Goal: Information Seeking & Learning: Learn about a topic

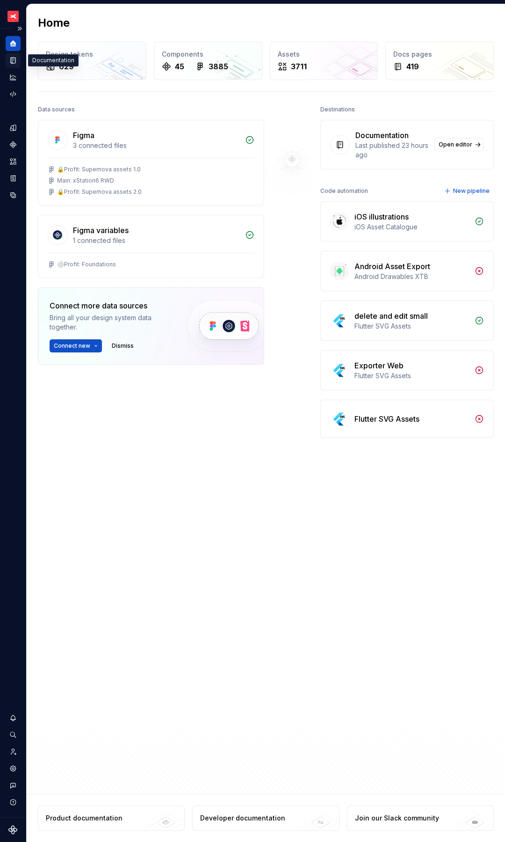
click at [11, 62] on icon "Documentation" at bounding box center [13, 60] width 8 height 8
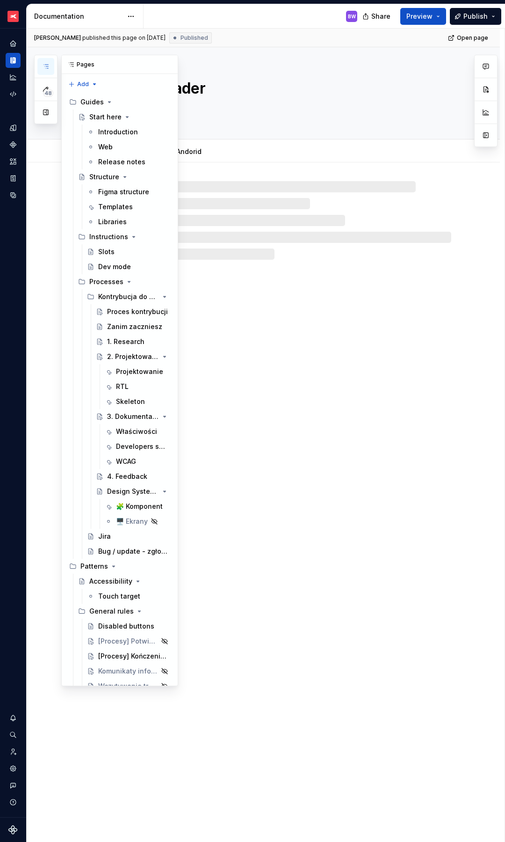
click at [47, 67] on icon "button" at bounding box center [45, 66] width 7 height 7
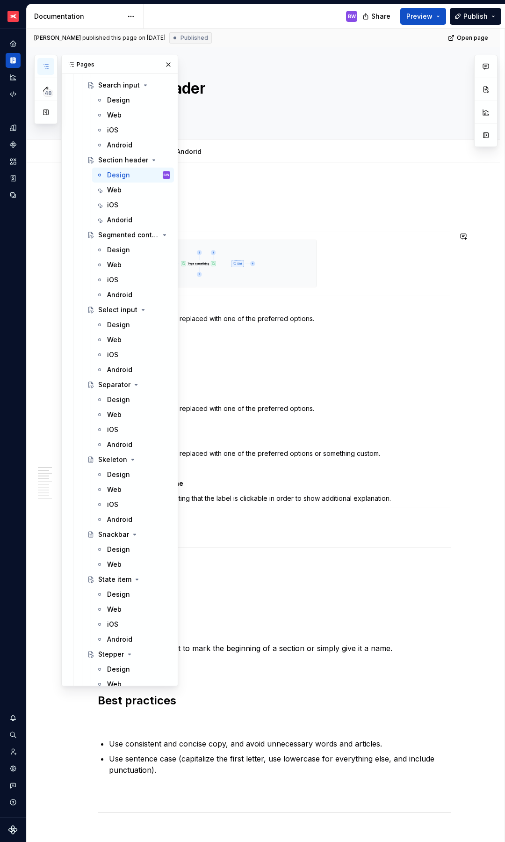
scroll to position [4124, 0]
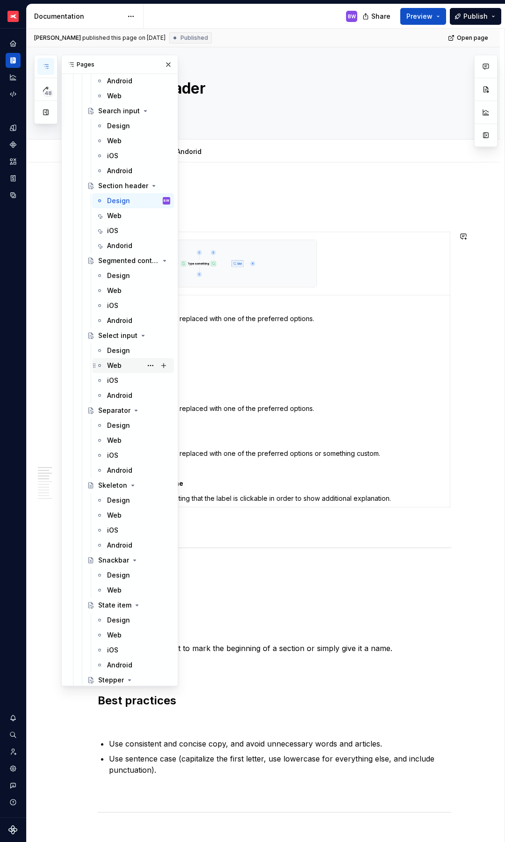
click at [114, 367] on div "Web" at bounding box center [114, 365] width 15 height 9
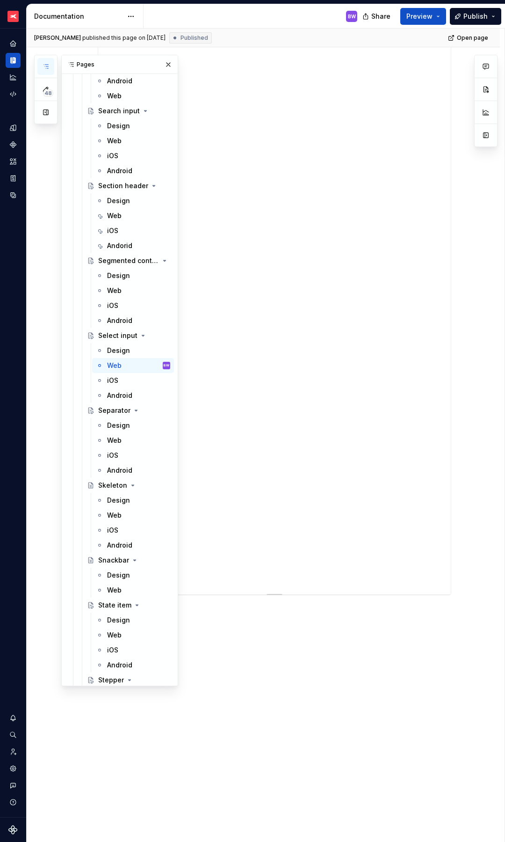
scroll to position [377, 0]
click at [113, 288] on div "Web" at bounding box center [114, 290] width 15 height 9
click at [44, 159] on div "48 Pages Add Accessibility guide for tree Page tree. Navigate the tree with the…" at bounding box center [106, 370] width 144 height 631
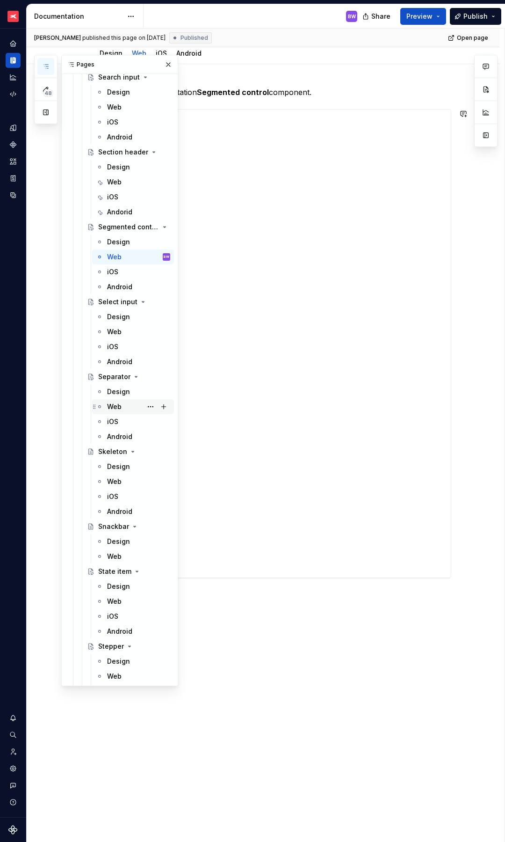
scroll to position [4159, 0]
click at [116, 408] on div "Web" at bounding box center [114, 406] width 15 height 9
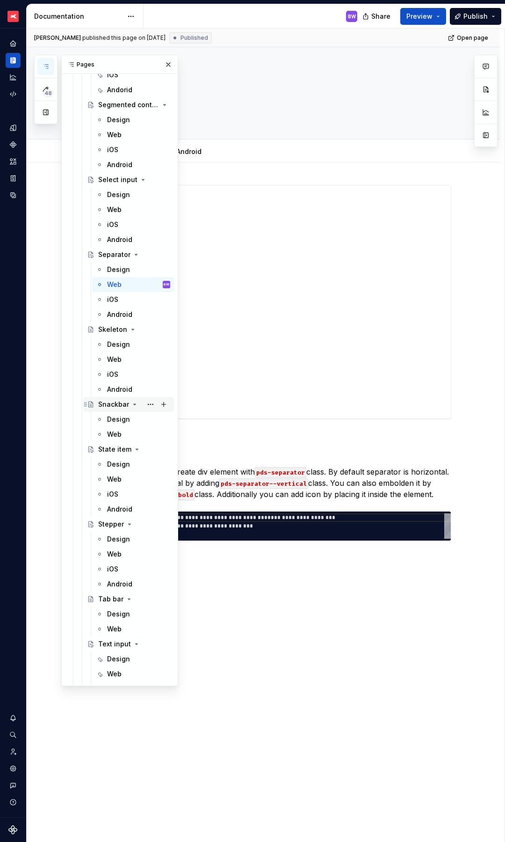
scroll to position [4286, 0]
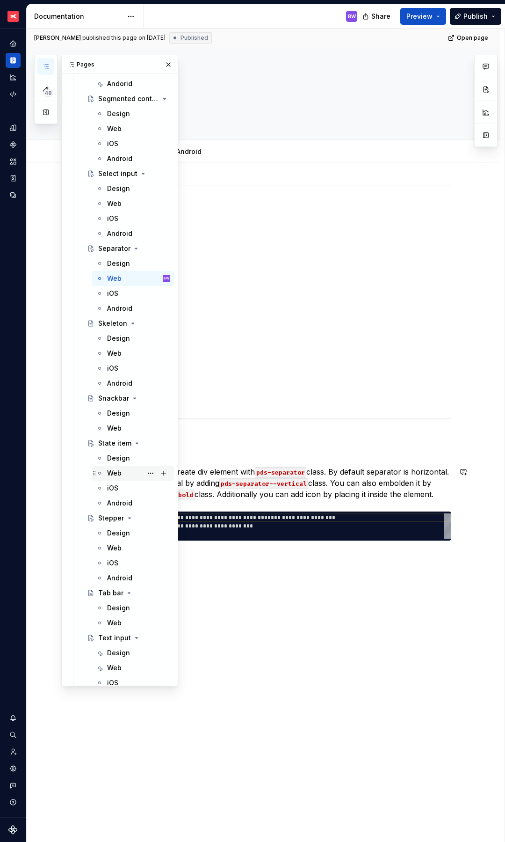
click at [113, 476] on div "Web" at bounding box center [114, 472] width 15 height 9
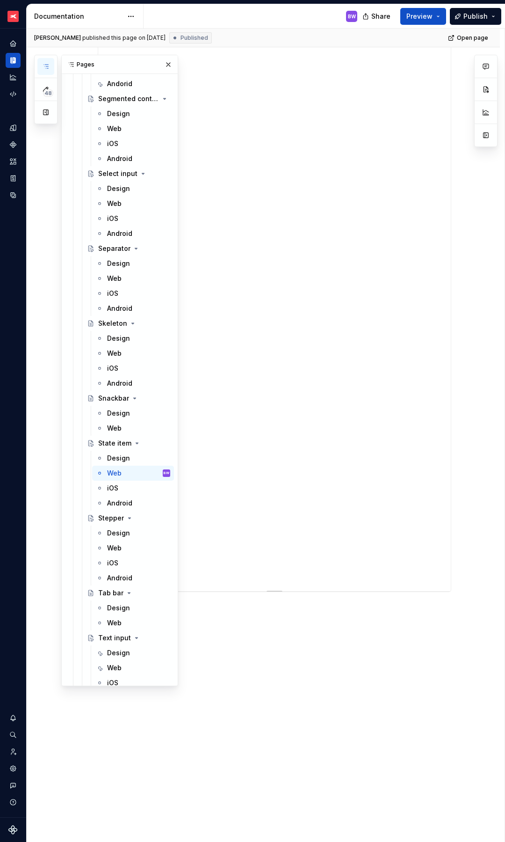
scroll to position [191, 0]
click at [117, 426] on div "Web" at bounding box center [114, 428] width 15 height 9
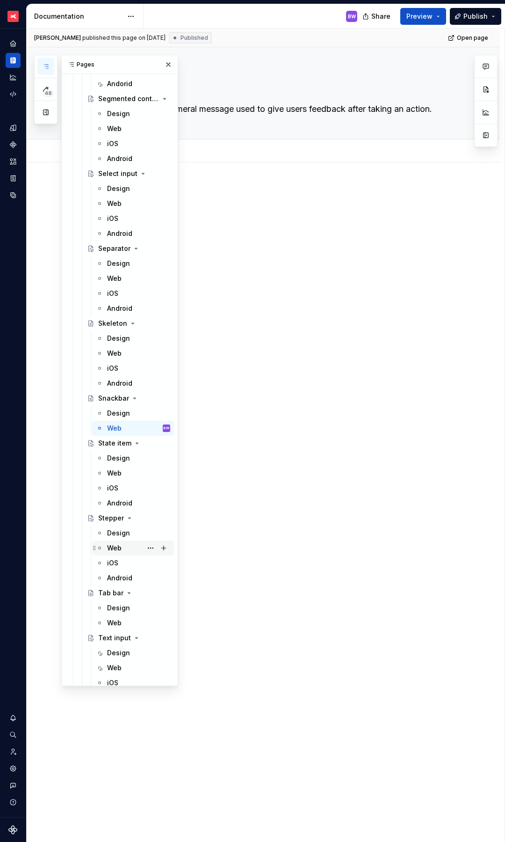
click at [114, 550] on div "Web" at bounding box center [114, 547] width 15 height 9
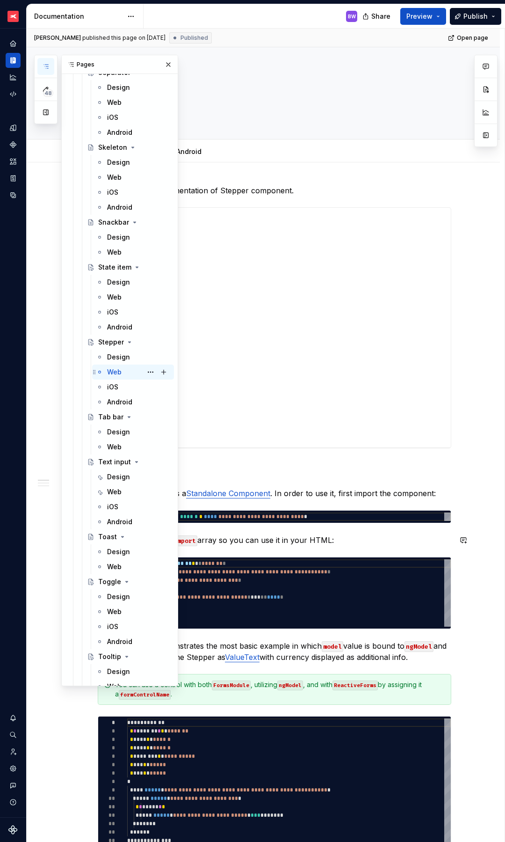
scroll to position [4464, 0]
click at [115, 447] on div "Web" at bounding box center [114, 444] width 15 height 9
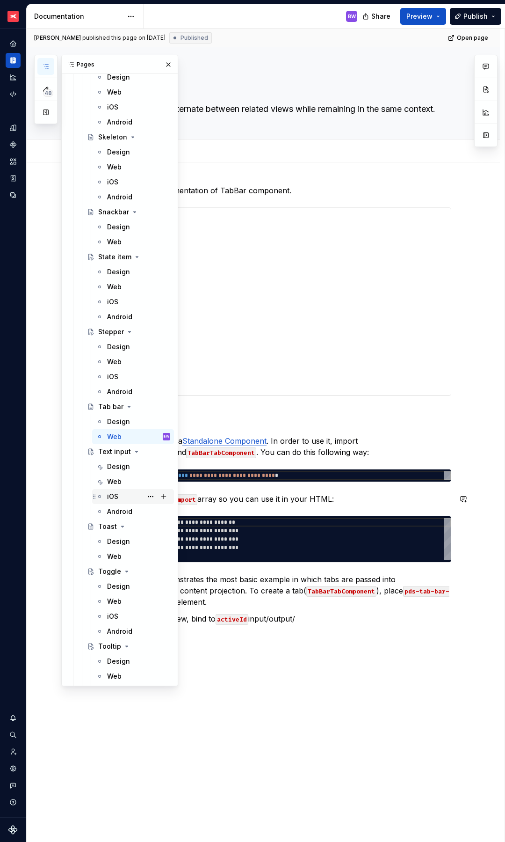
scroll to position [4478, 0]
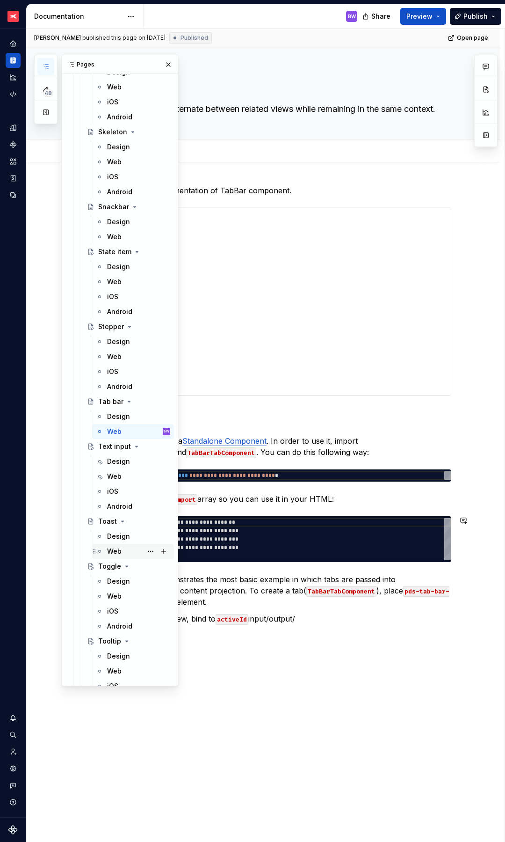
click at [117, 550] on div "Web" at bounding box center [114, 551] width 15 height 9
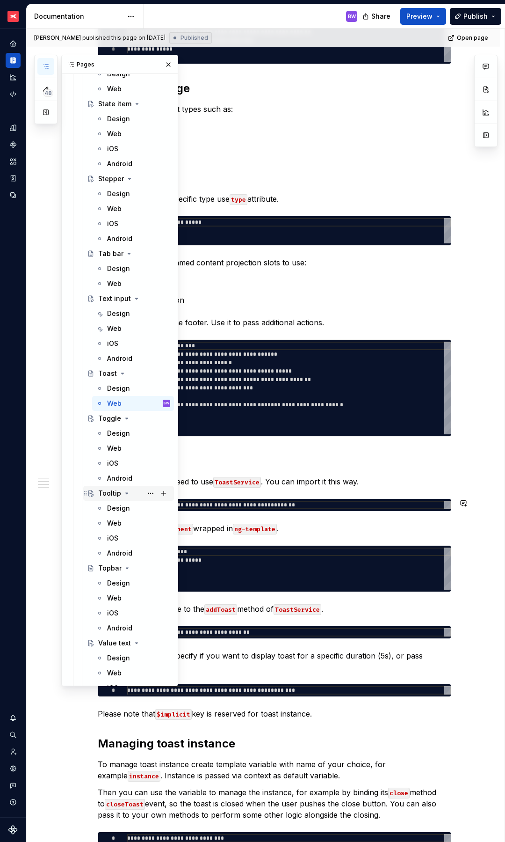
scroll to position [4628, 0]
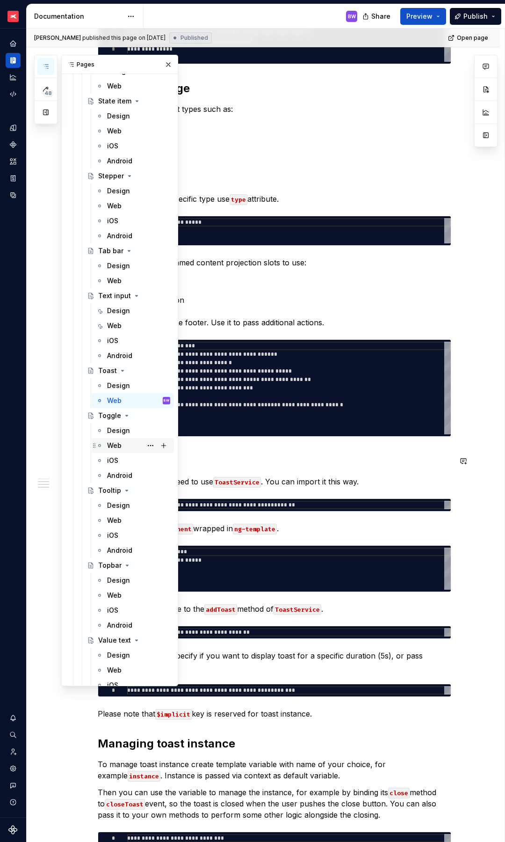
click at [115, 443] on div "Web" at bounding box center [114, 445] width 15 height 9
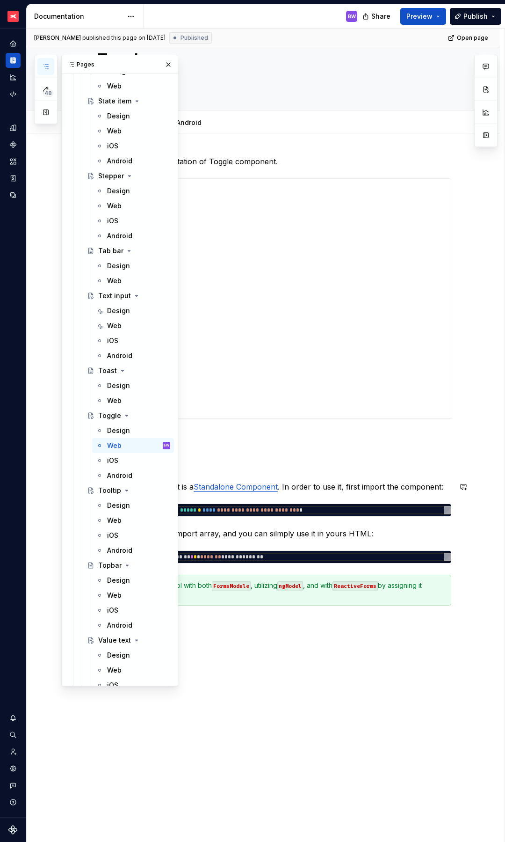
scroll to position [56, 0]
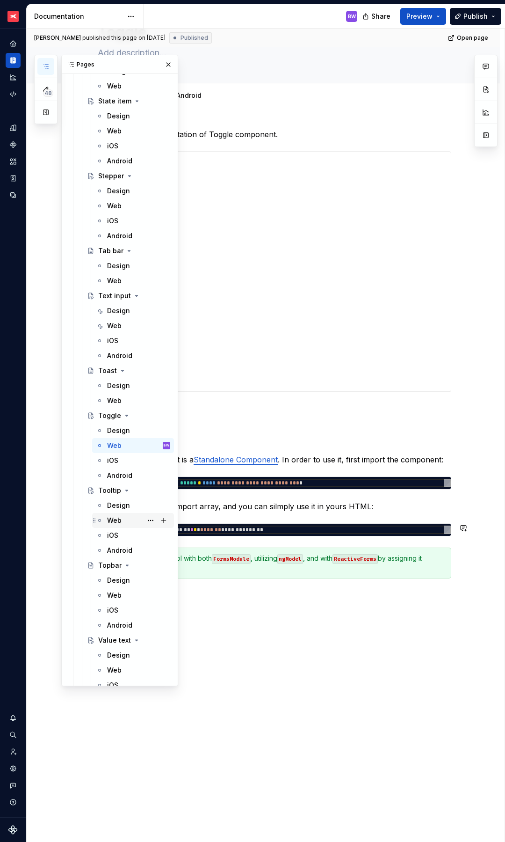
click at [114, 522] on div "Web" at bounding box center [114, 520] width 15 height 9
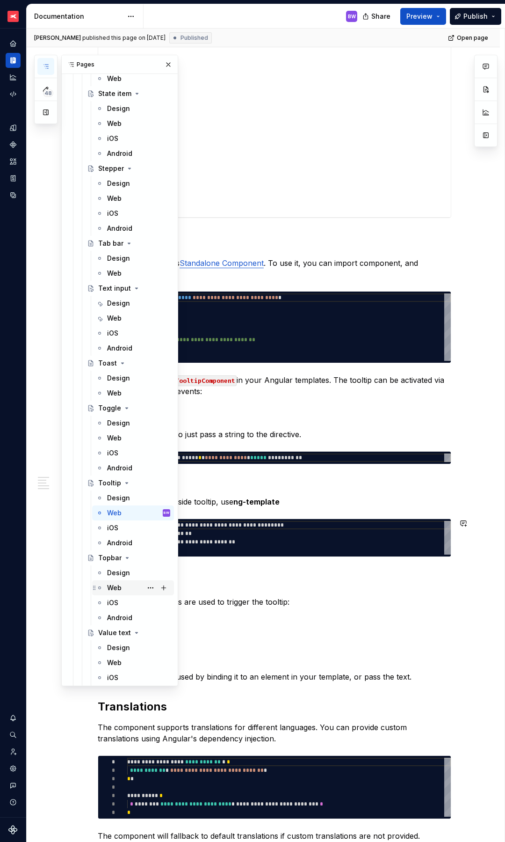
scroll to position [4641, 0]
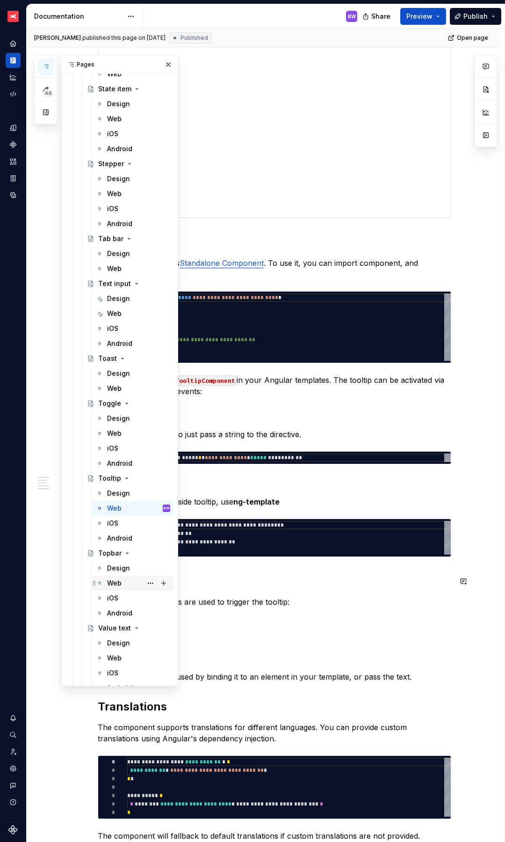
click at [116, 586] on div "Web" at bounding box center [114, 582] width 15 height 9
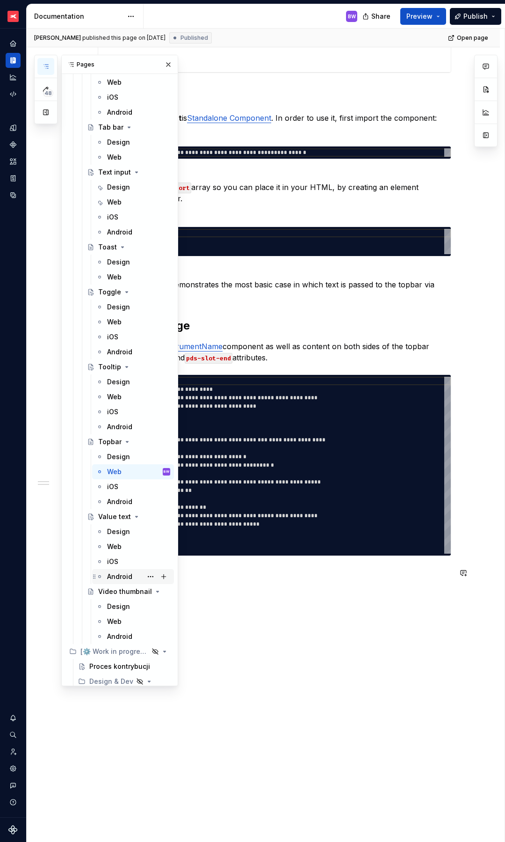
scroll to position [4798, 0]
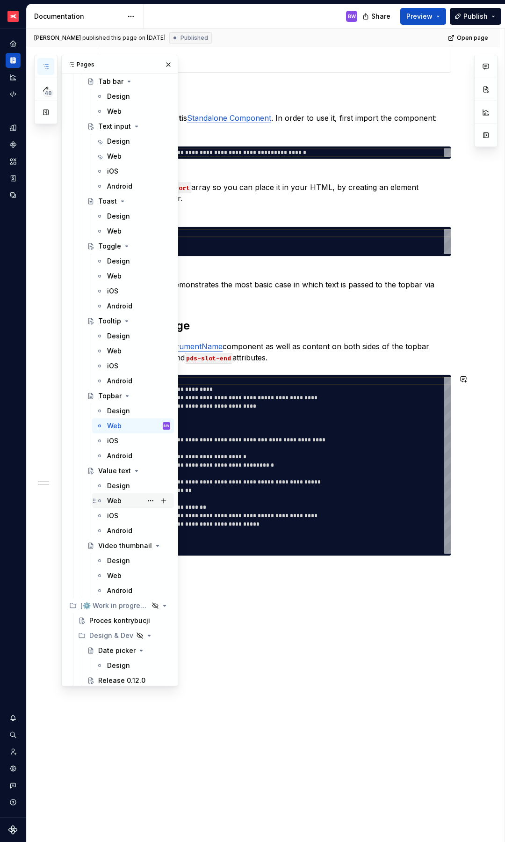
click at [117, 500] on div "Web" at bounding box center [114, 500] width 15 height 9
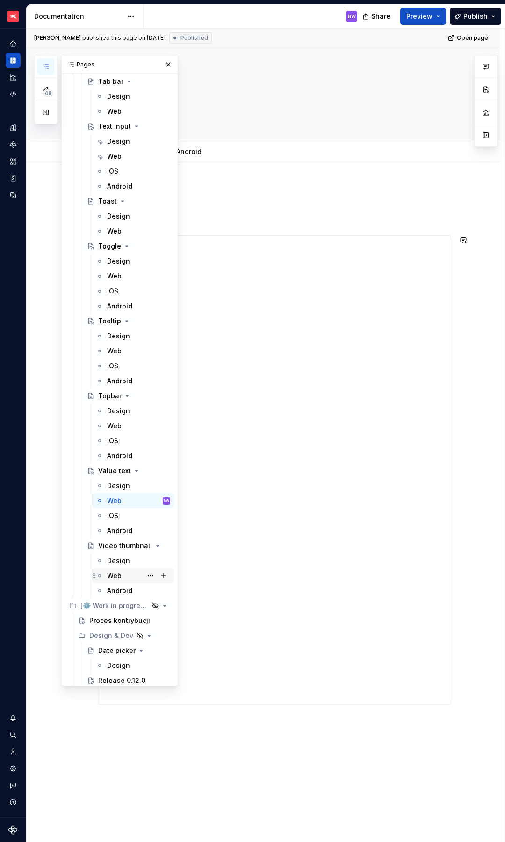
click at [117, 578] on div "Web" at bounding box center [114, 575] width 15 height 9
click at [309, 129] on div "Video thumbnail A clickable placeholder image for video media resources." at bounding box center [275, 93] width 354 height 92
click at [162, 67] on button "button" at bounding box center [168, 64] width 13 height 13
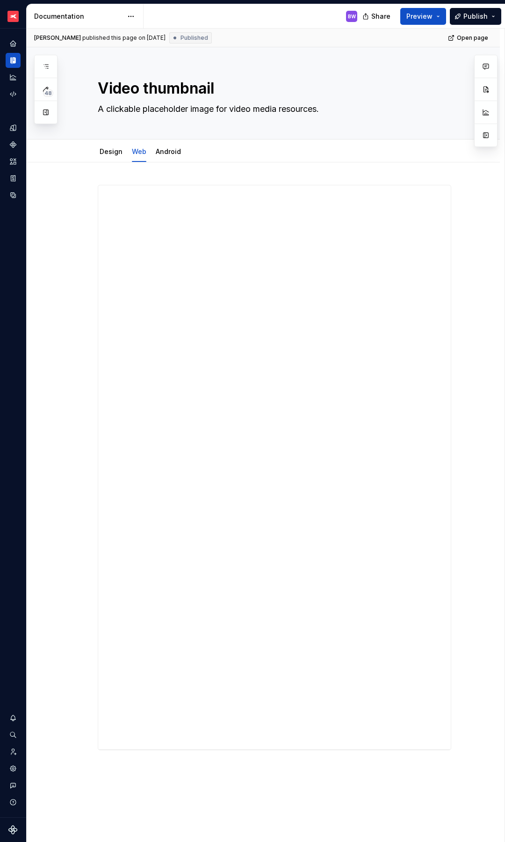
type textarea "*"
